Goal: Ask a question

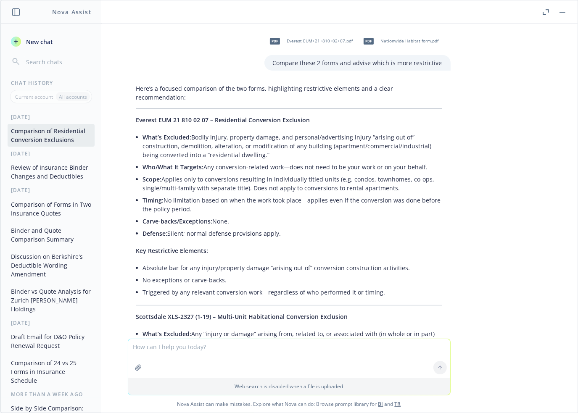
scroll to position [2833, 0]
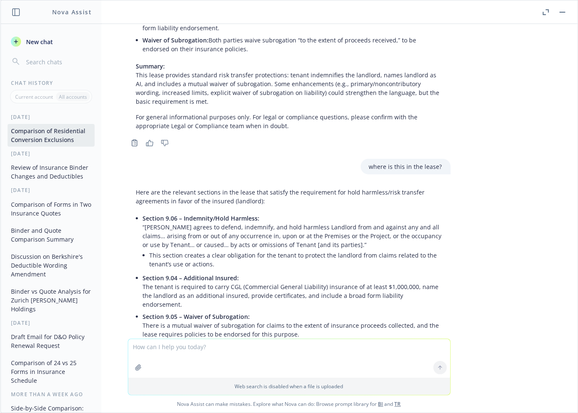
click at [197, 349] on textarea at bounding box center [289, 358] width 322 height 39
paste textarea "The TRIA forms have been pre-filled as opted by PHI last year."
type textarea "T"
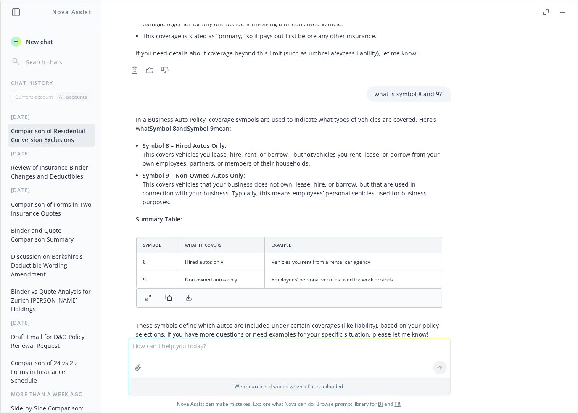
scroll to position [2835, 0]
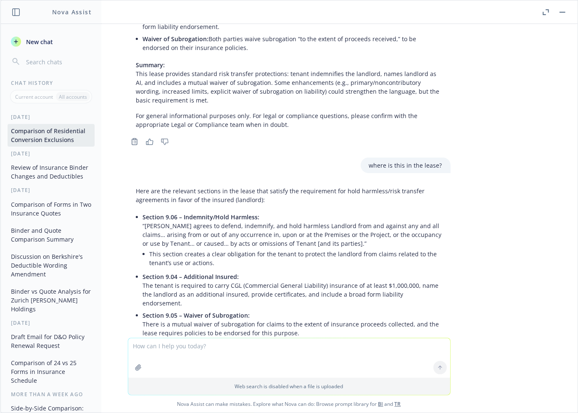
click at [174, 350] on textarea at bounding box center [289, 358] width 322 height 40
paste textarea "Exclusion - Designated Ongoing Operations And/Or Completed Operations"
type textarea "Exclusion - Designated Ongoing Operations And/Or Completed Operations"
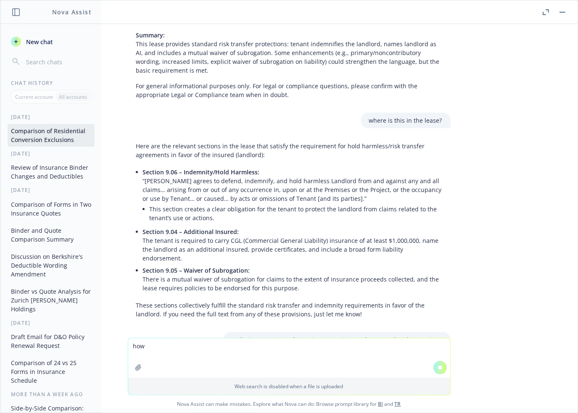
scroll to position [2767, 0]
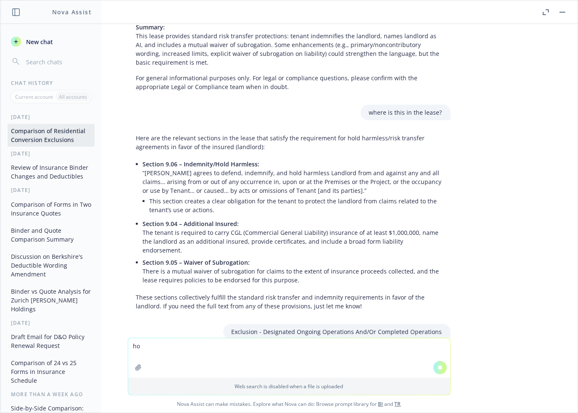
type textarea "h"
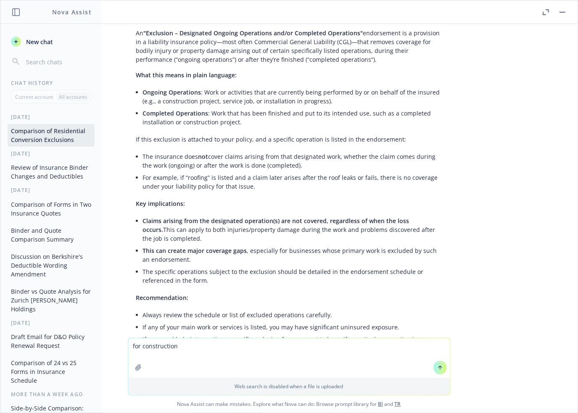
scroll to position [3242, 0]
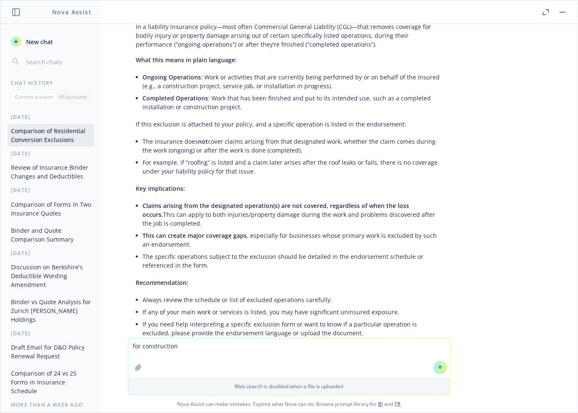
click at [128, 347] on textarea "for construction" at bounding box center [289, 358] width 322 height 40
type textarea "this is for construction"
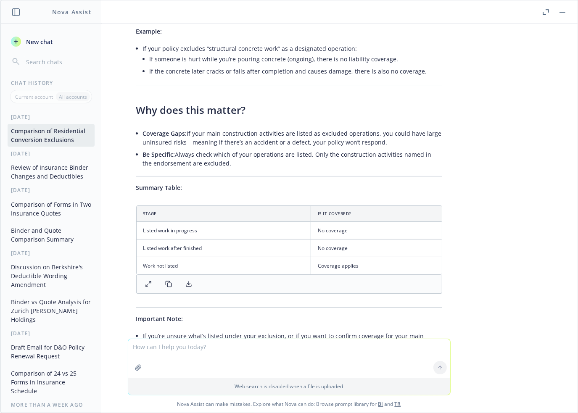
scroll to position [3829, 0]
click at [563, 273] on div "pdf Everest EUM+21+810+02+07.pdf pdf Nationwide Habitat form.pdf Compare these …" at bounding box center [288, 181] width 577 height 315
click at [199, 347] on textarea at bounding box center [289, 358] width 322 height 39
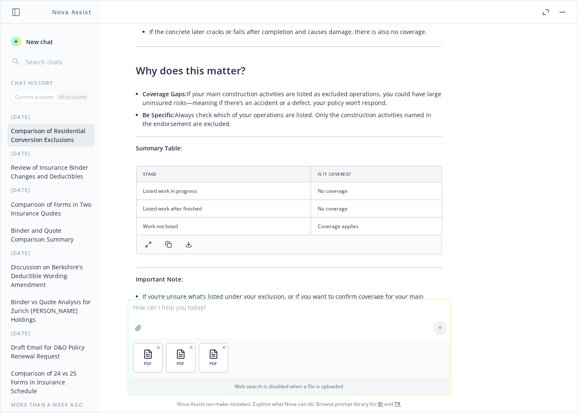
scroll to position [3869, 0]
click at [145, 311] on textarea at bounding box center [289, 319] width 322 height 39
type textarea "how would these forms effect a client that manages real estate?"
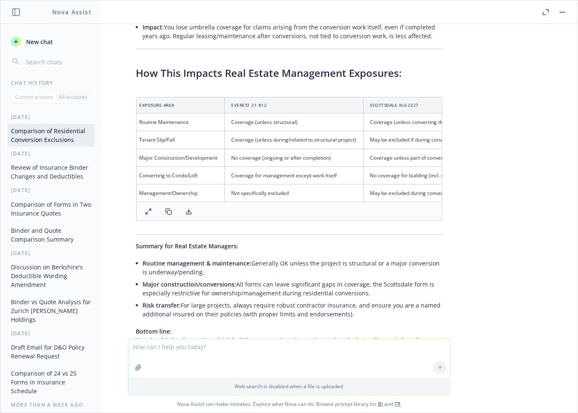
scroll to position [4592, 0]
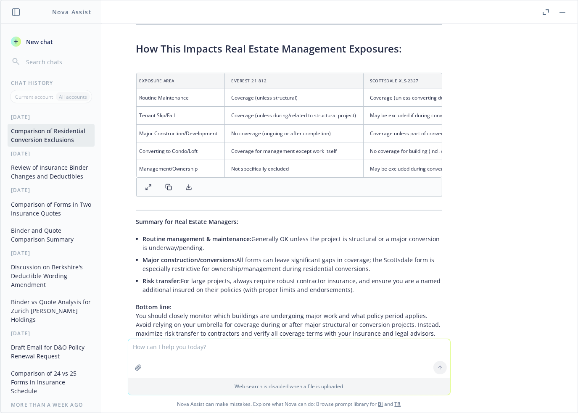
click at [217, 347] on textarea at bounding box center [289, 358] width 322 height 39
type textarea "summarize this in a table"
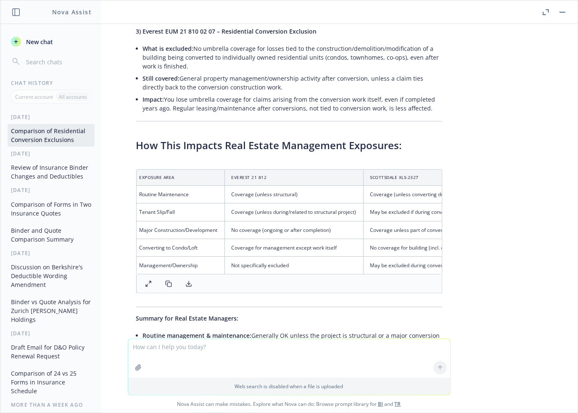
scroll to position [4494, 0]
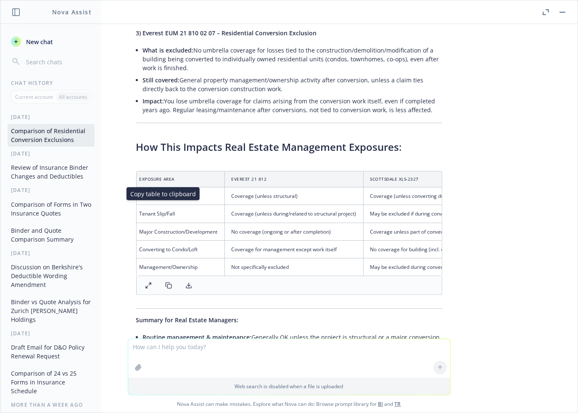
click at [165, 282] on icon at bounding box center [168, 285] width 7 height 7
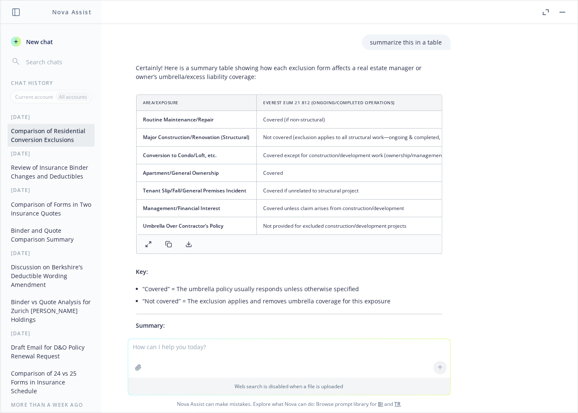
scroll to position [4998, 0]
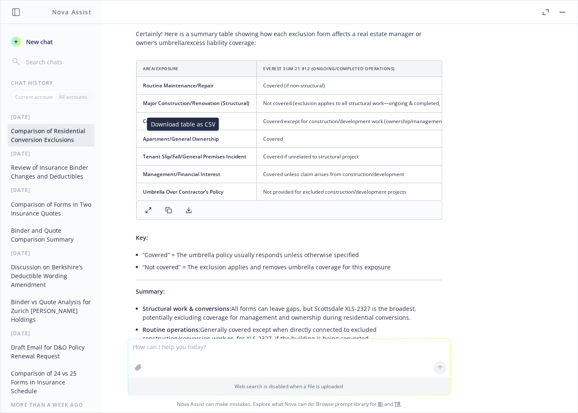
click at [185, 207] on icon at bounding box center [188, 210] width 7 height 7
click at [358, 148] on td "Covered if unrelated to structural project" at bounding box center [368, 157] width 225 height 18
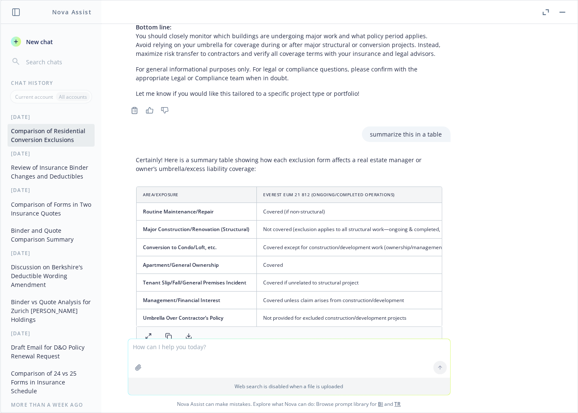
scroll to position [4830, 0]
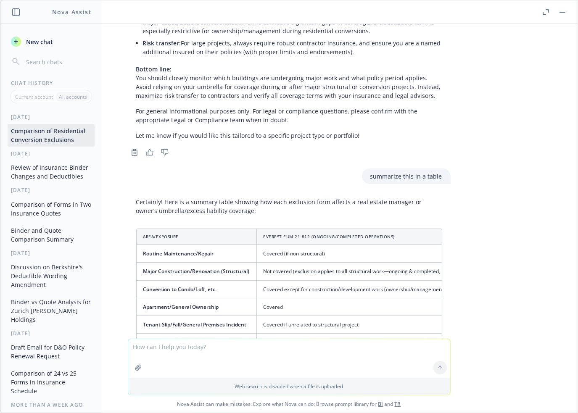
drag, startPoint x: 348, startPoint y: 138, endPoint x: 374, endPoint y: 133, distance: 26.5
click at [374, 194] on div "Certainly! Here is a summary table showing how each exclusion form affects a re…" at bounding box center [289, 369] width 323 height 350
drag, startPoint x: 343, startPoint y: 124, endPoint x: 398, endPoint y: 125, distance: 55.9
click at [398, 198] on p "Certainly! Here is a summary table showing how each exclusion form affects a re…" at bounding box center [289, 207] width 306 height 18
copy p "real estate manager"
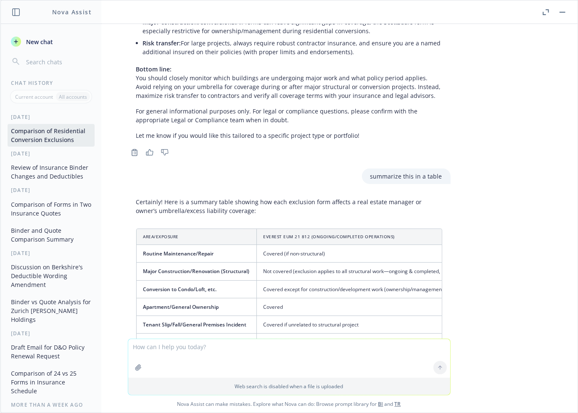
click at [500, 218] on div "pdf Everest EUM+21+810+02+07.pdf pdf Nationwide Habitat form.pdf Compare these …" at bounding box center [288, 181] width 577 height 315
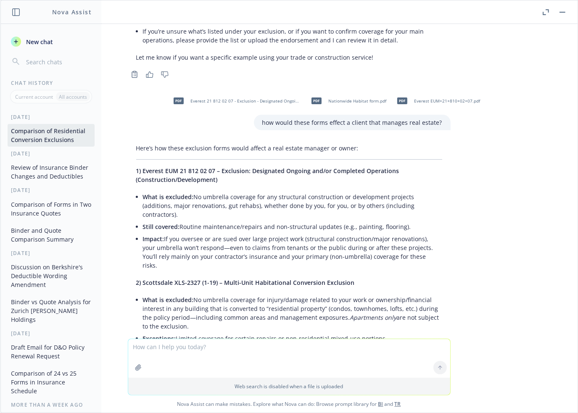
scroll to position [4074, 0]
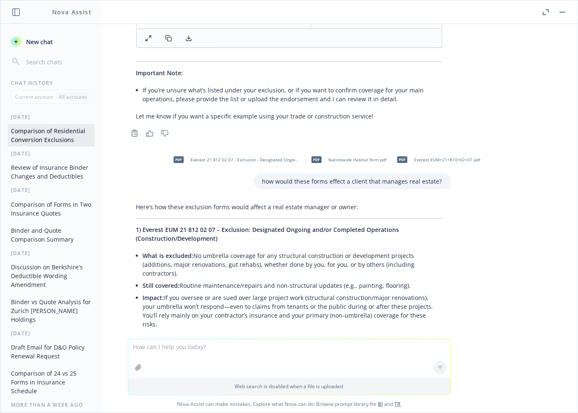
click at [136, 226] on span "1) Everest EUM 21 812 02 07 – Exclusion: Designated Ongoing and/or Completed Op…" at bounding box center [267, 234] width 263 height 17
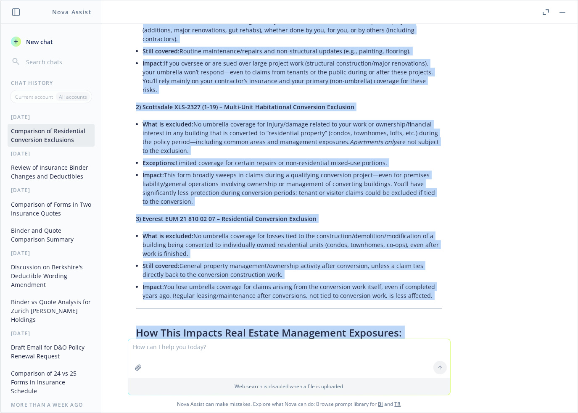
scroll to position [4414, 0]
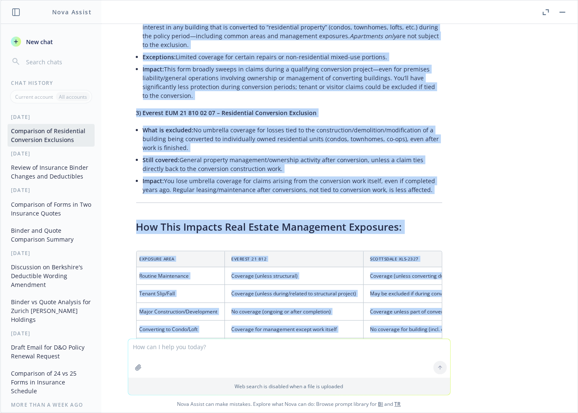
drag, startPoint x: 129, startPoint y: 163, endPoint x: 427, endPoint y: 115, distance: 301.0
click at [427, 115] on div "Here’s how these exclusion forms would affect a real estate manager or owner: 1…" at bounding box center [289, 209] width 323 height 701
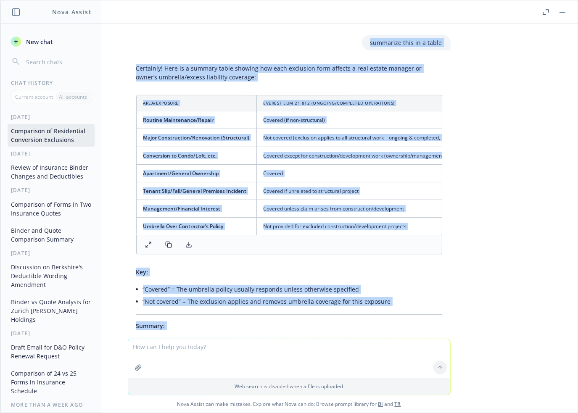
scroll to position [4998, 0]
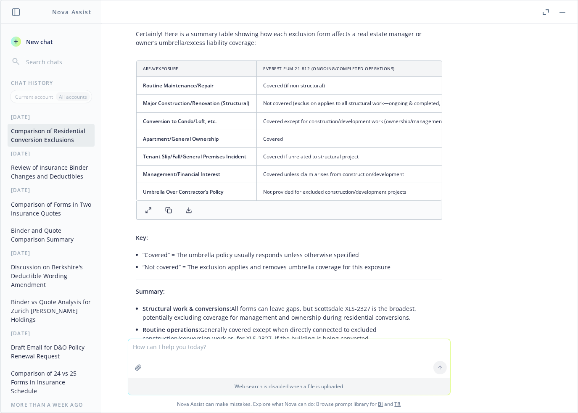
click at [209, 346] on textarea at bounding box center [289, 358] width 322 height 39
type textarea "give me a one paragraph summary for each exclusion"
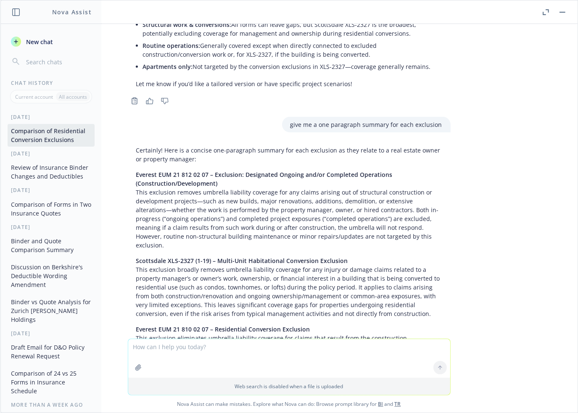
scroll to position [5288, 0]
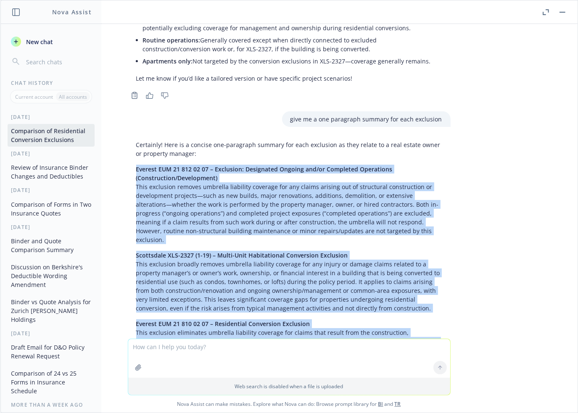
drag, startPoint x: 129, startPoint y: 97, endPoint x: 440, endPoint y: 299, distance: 371.0
click at [440, 299] on div "Certainly! Here is a concise one-paragraph summary for each exclusion as they r…" at bounding box center [289, 265] width 323 height 256
copy div "Loremip DOL 28 913 37 75 – Sitametco: Adipiscing Elitsed doe/te Incididun Utlab…"
click at [530, 207] on div "pdf Everest EUM+21+810+02+07.pdf pdf Nationwide Habitat form.pdf Compare these …" at bounding box center [288, 181] width 577 height 315
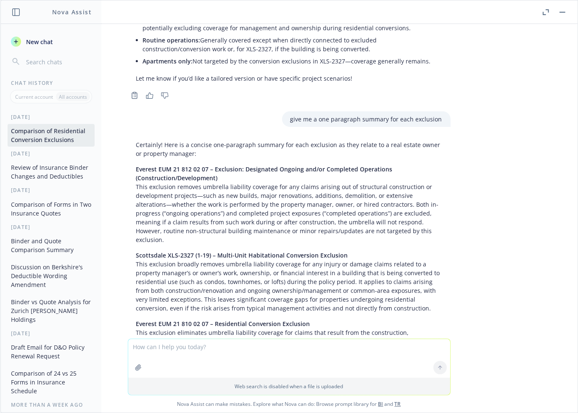
click at [225, 341] on textarea at bounding box center [289, 358] width 322 height 39
type textarea "which carrier would benefit the client the most?"
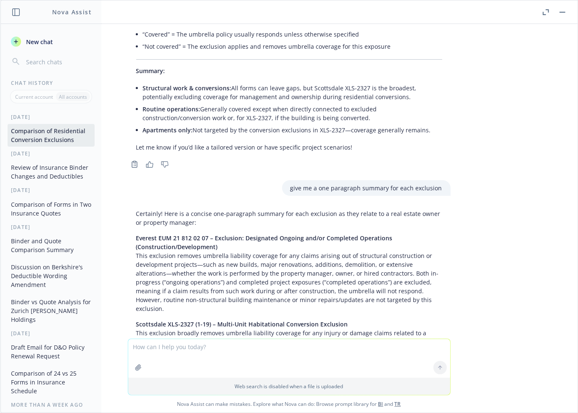
scroll to position [5240, 0]
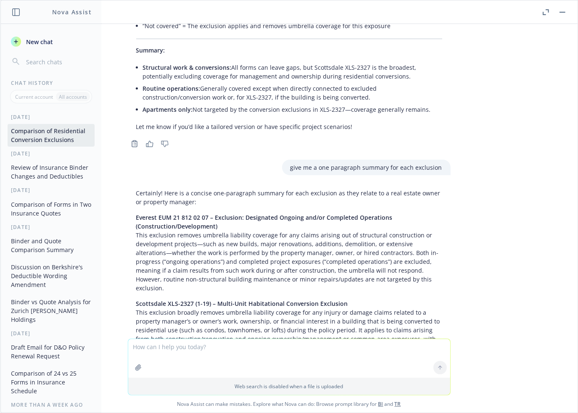
drag, startPoint x: 131, startPoint y: 290, endPoint x: 201, endPoint y: 290, distance: 69.8
click at [201, 368] on span "Everest EUM 21 810 02 07 – Residential Conversion Exclusion" at bounding box center [223, 372] width 174 height 8
copy span "Everest EUM 21 810 02 07"
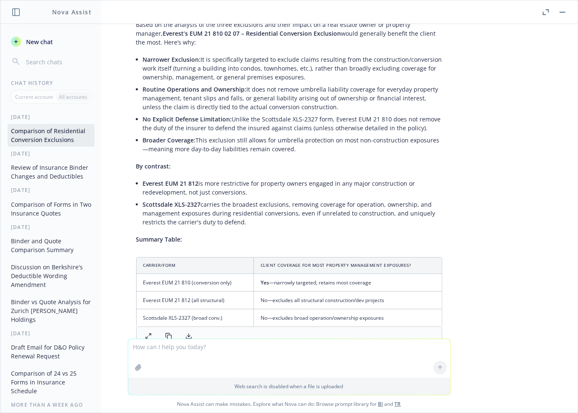
scroll to position [5744, 0]
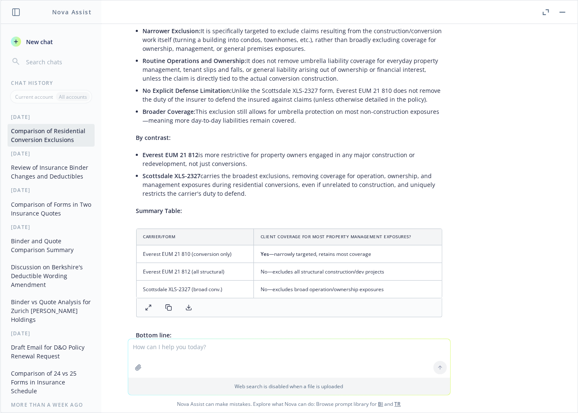
click at [183, 349] on textarea at bounding box center [289, 358] width 322 height 39
paste textarea "Everest EUM 21 810 02 07"
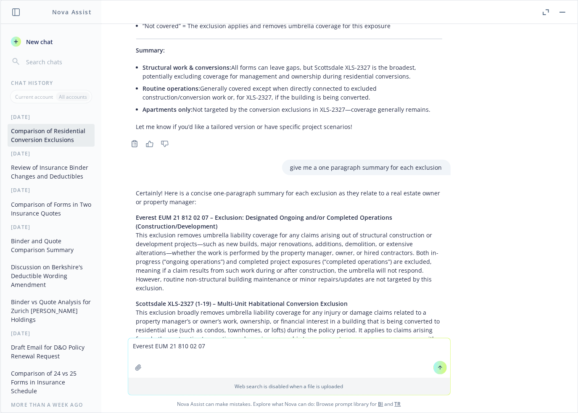
scroll to position [5282, 0]
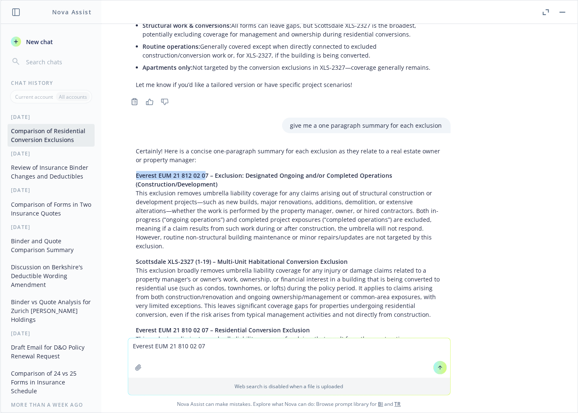
drag, startPoint x: 129, startPoint y: 104, endPoint x: 198, endPoint y: 105, distance: 68.5
click at [198, 171] on span "Everest EUM 21 812 02 07 – Exclusion: Designated Ongoing and/or Completed Opera…" at bounding box center [264, 179] width 256 height 17
drag, startPoint x: 212, startPoint y: 348, endPoint x: 127, endPoint y: 360, distance: 85.8
click at [128, 360] on div "Everest EUM 21 810 02 07" at bounding box center [289, 358] width 322 height 40
type textarea "the combination of both everest exclusions are better than scottsdale?"
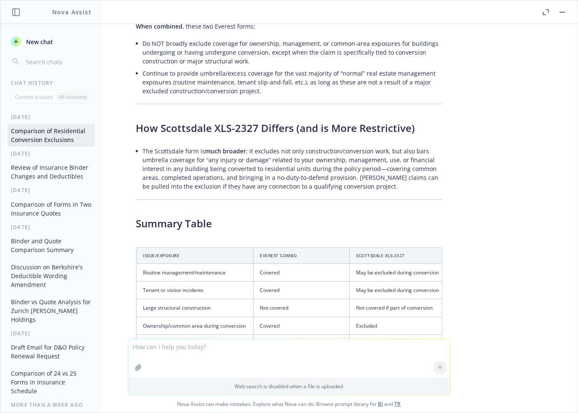
scroll to position [6422, 0]
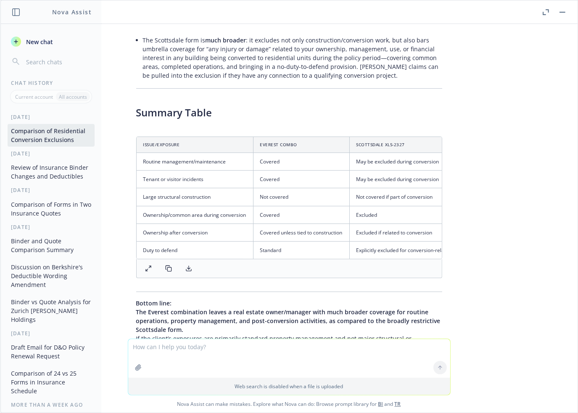
click at [222, 347] on textarea at bounding box center [289, 358] width 322 height 39
click at [229, 348] on textarea at bounding box center [289, 358] width 322 height 39
type textarea "g"
click at [275, 299] on p "Bottom line: The Everest combination leaves a real estate owner/manager with mu…" at bounding box center [289, 330] width 306 height 62
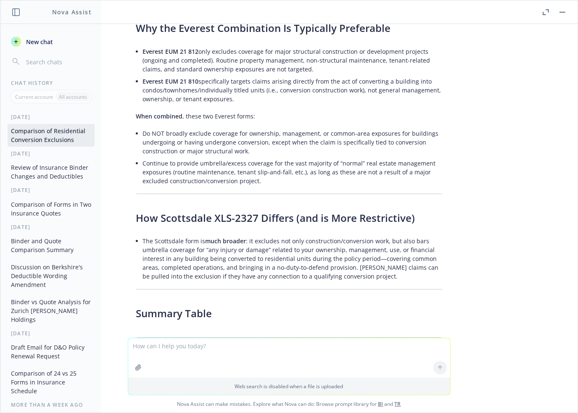
scroll to position [6212, 0]
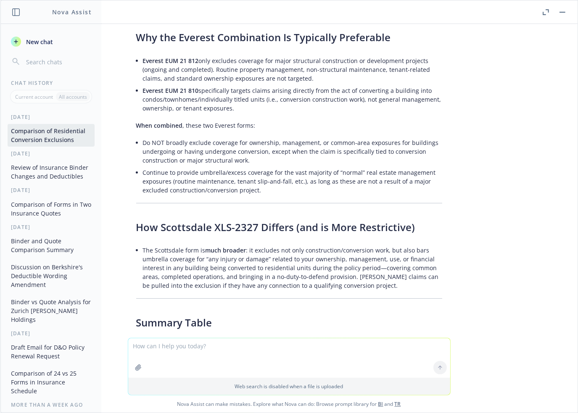
click at [530, 158] on div "pdf Everest EUM+21+810+02+07.pdf pdf Nationwide Habitat form.pdf Compare these …" at bounding box center [288, 181] width 577 height 314
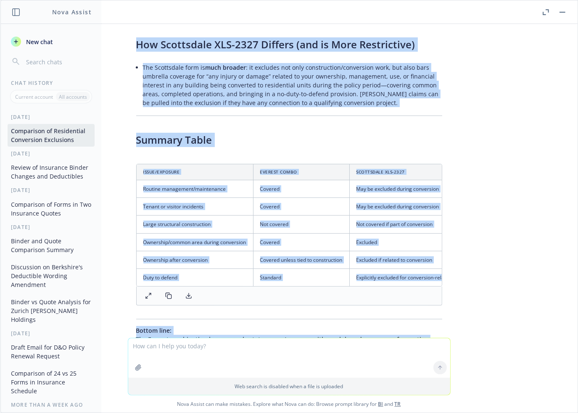
scroll to position [6423, 0]
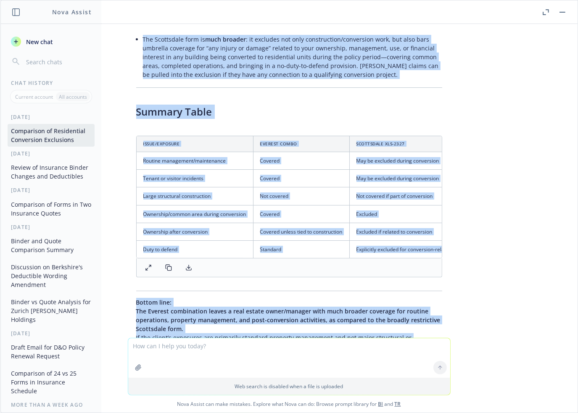
drag, startPoint x: 243, startPoint y: 79, endPoint x: 269, endPoint y: 268, distance: 191.4
click at [269, 268] on div "pdf Everest EUM+21+810+02+07.pdf pdf Nationwide Habitat form.pdf Compare these …" at bounding box center [288, 181] width 577 height 314
copy div "lor ipsumdolors am cons adipisc elitseddoe tem incidi utla etdolorema? Ali, eni…"
click at [179, 348] on textarea at bounding box center [289, 358] width 322 height 40
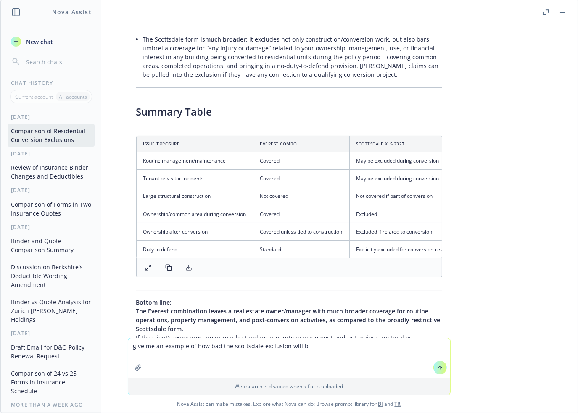
type textarea "give me an example of how bad the scottsdale exclusion will be"
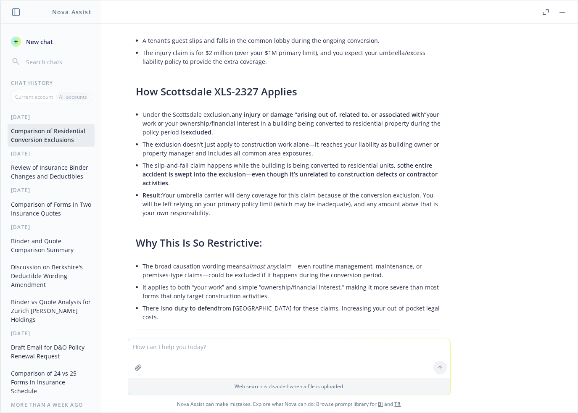
scroll to position [6957, 0]
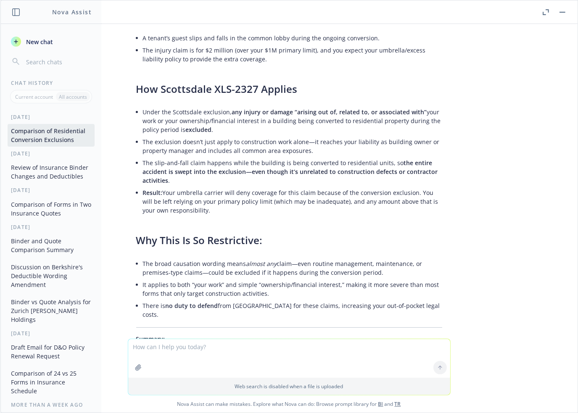
click at [349, 335] on p "Summary: Even if a liability claim (like a slip-and-fall, property damage, or t…" at bounding box center [289, 357] width 306 height 44
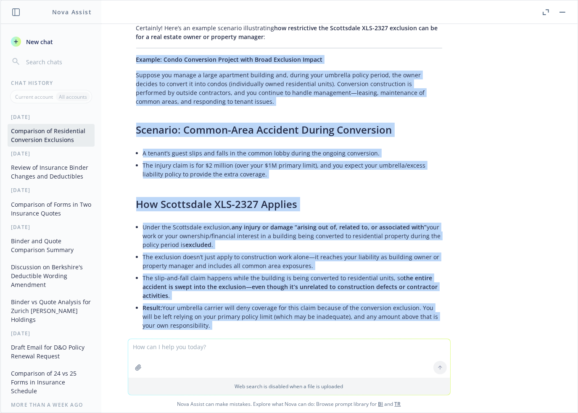
scroll to position [6905, 0]
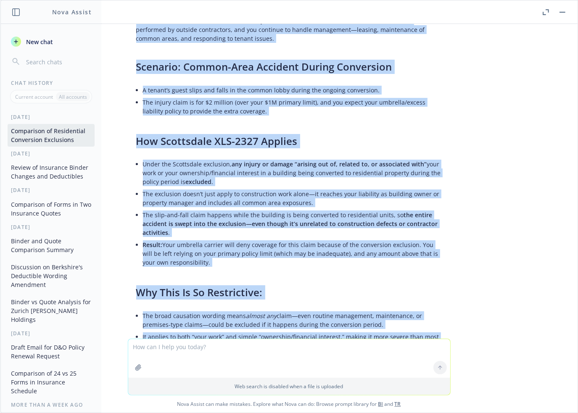
drag, startPoint x: 129, startPoint y: 111, endPoint x: 319, endPoint y: 330, distance: 289.3
click at [319, 330] on div "Certainly! Here’s an example scenario illustrating how restrictive the Scottsda…" at bounding box center [289, 203] width 323 height 493
copy div "Loremip: Dolor Sitametcon Adipisc elit Seddo Eiusmodte Incidi Utlabor etd magna…"
click at [494, 211] on div "pdf Everest EUM+21+810+02+07.pdf pdf Nationwide Habitat form.pdf Compare these …" at bounding box center [288, 181] width 577 height 315
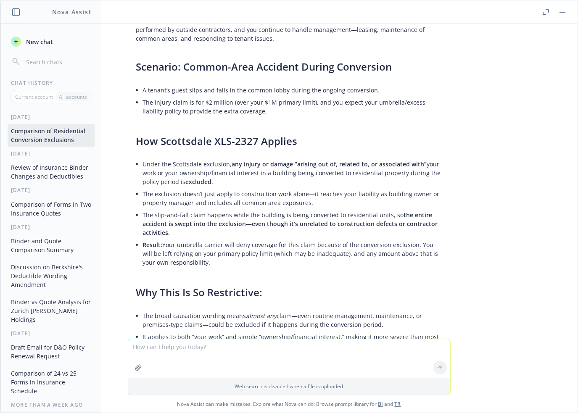
scroll to position [6957, 0]
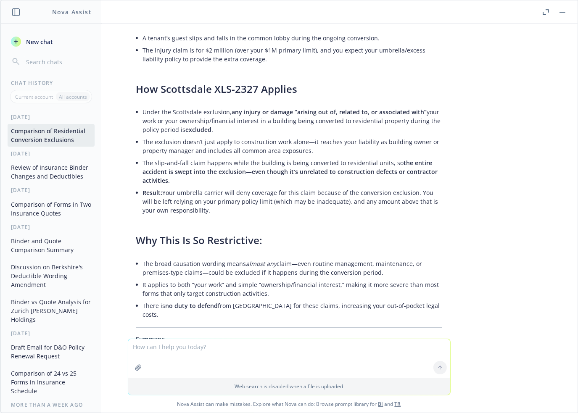
click at [242, 348] on textarea at bounding box center [289, 358] width 322 height 39
click at [203, 347] on textarea at bounding box center [289, 358] width 322 height 39
type textarea "does scottsdale exclude apartments?"
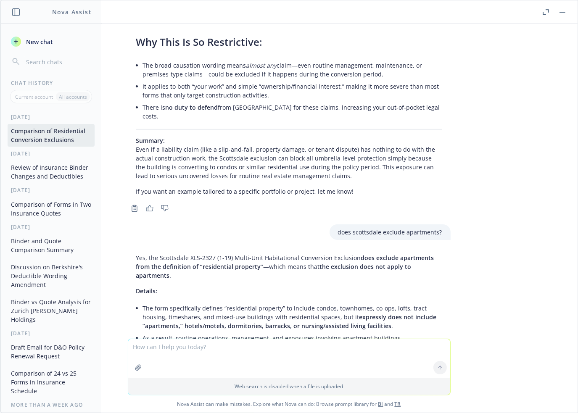
scroll to position [7162, 0]
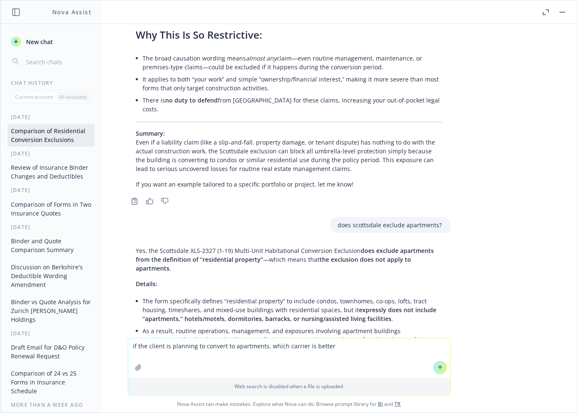
type textarea "if the client is planning to convert to apartments, which carrier is better?"
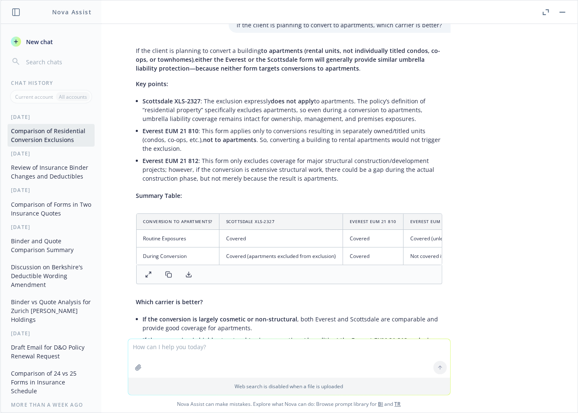
scroll to position [7628, 0]
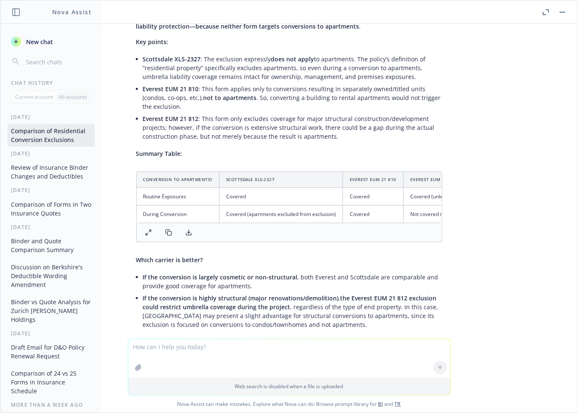
drag, startPoint x: 129, startPoint y: 244, endPoint x: 179, endPoint y: 264, distance: 53.0
click at [179, 338] on p "Bottom line: For a client converting a building to apartments (rental units), […" at bounding box center [289, 360] width 306 height 44
click at [491, 253] on div "pdf Everest EUM+21+810+02+07.pdf pdf Nationwide Habitat form.pdf Compare these …" at bounding box center [288, 181] width 577 height 315
click at [203, 348] on textarea at bounding box center [289, 358] width 322 height 39
type textarea "d"
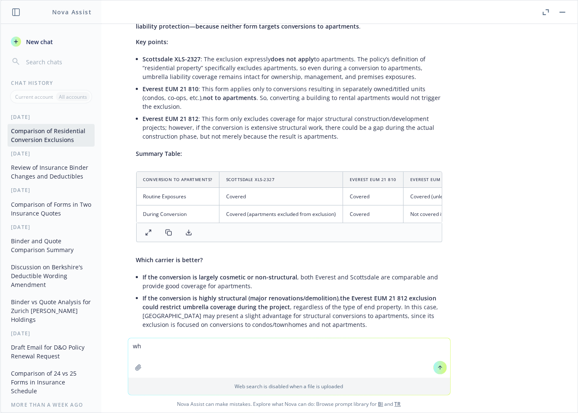
type textarea "w"
click at [151, 340] on textarea at bounding box center [289, 358] width 322 height 40
type textarea "does the everest exclusion exclude apartments?"
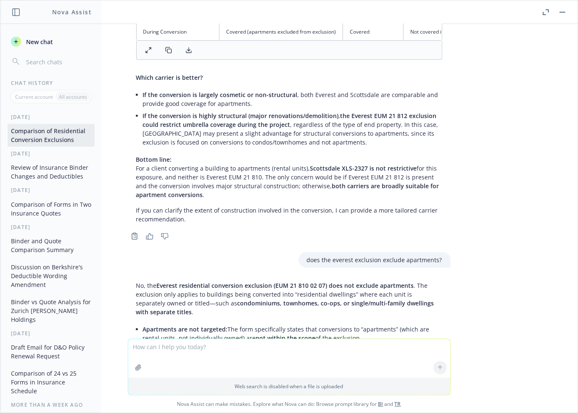
scroll to position [7836, 0]
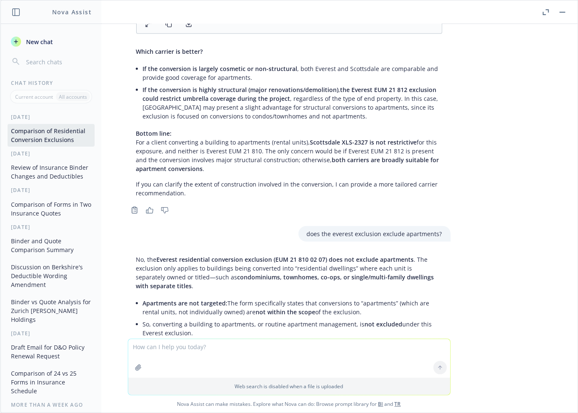
click at [502, 224] on div "pdf Everest EUM+21+810+02+07.pdf pdf Nationwide Habitat form.pdf Compare these …" at bounding box center [288, 181] width 577 height 315
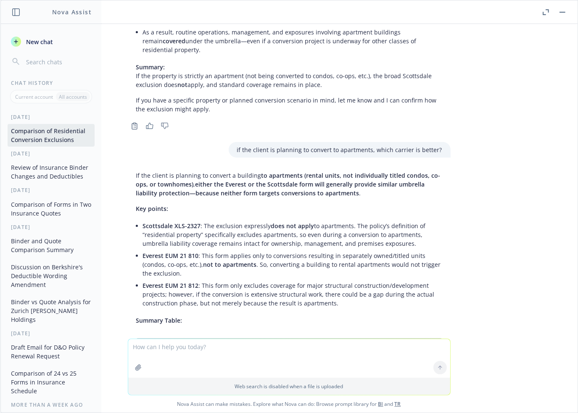
scroll to position [7458, 0]
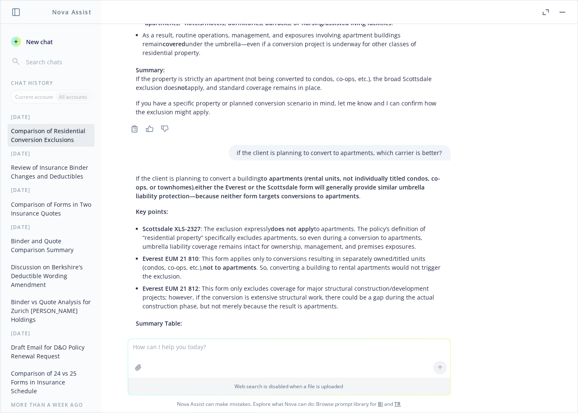
click at [252, 183] on span "either the Everest or the Scottsdale form will generally provide similar umbrel…" at bounding box center [280, 191] width 289 height 17
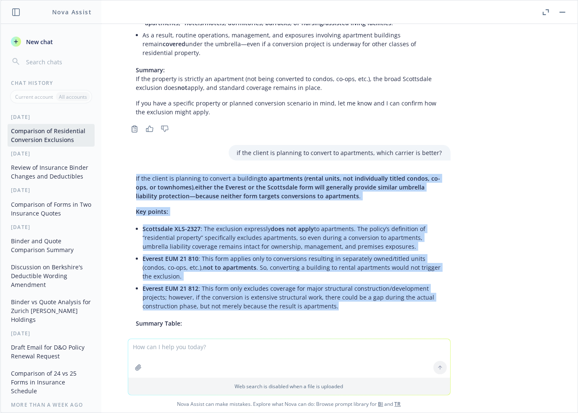
drag, startPoint x: 129, startPoint y: 66, endPoint x: 344, endPoint y: 203, distance: 254.5
click at [344, 203] on div "If the client is planning to convert a building to apartments (rental units, no…" at bounding box center [289, 375] width 323 height 409
copy div "Lo ips dolors am consecte ad elitsed d eiusmodt in utlaboreet (dolore magna, al…"
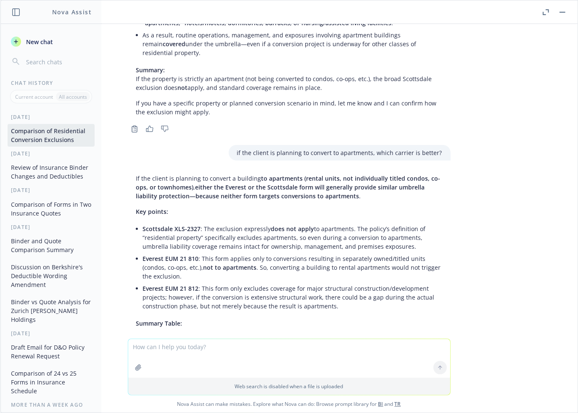
click at [518, 216] on div "pdf Everest EUM+21+810+02+07.pdf pdf Nationwide Habitat form.pdf Compare these …" at bounding box center [288, 181] width 577 height 315
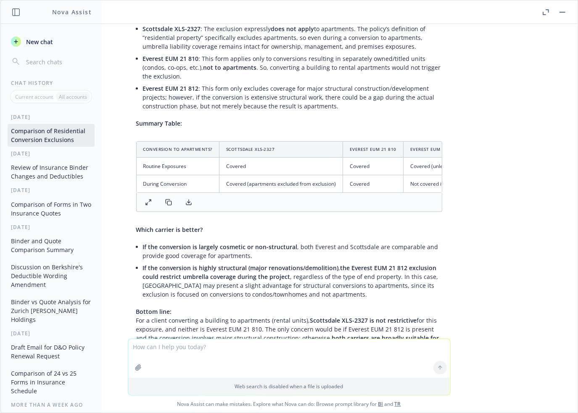
scroll to position [7668, 0]
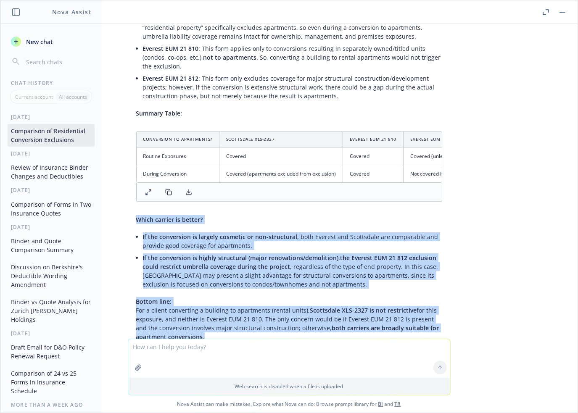
drag, startPoint x: 131, startPoint y: 113, endPoint x: 203, endPoint y: 234, distance: 140.6
click at [203, 234] on div "If the client is planning to convert a building to apartments (rental units, no…" at bounding box center [289, 164] width 323 height 409
copy div "Which carrier is better? If the conversion is largely cosmetic or non-structura…"
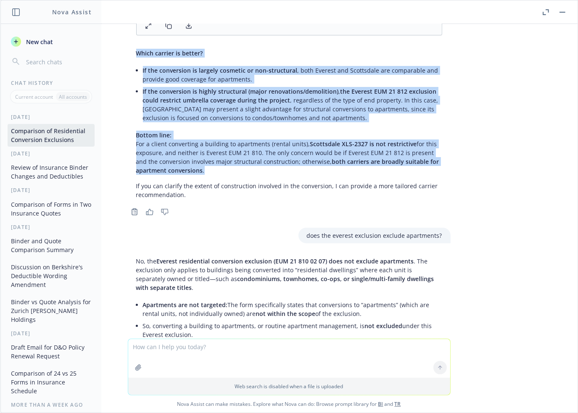
scroll to position [7836, 0]
